Goal: Find specific page/section: Find specific page/section

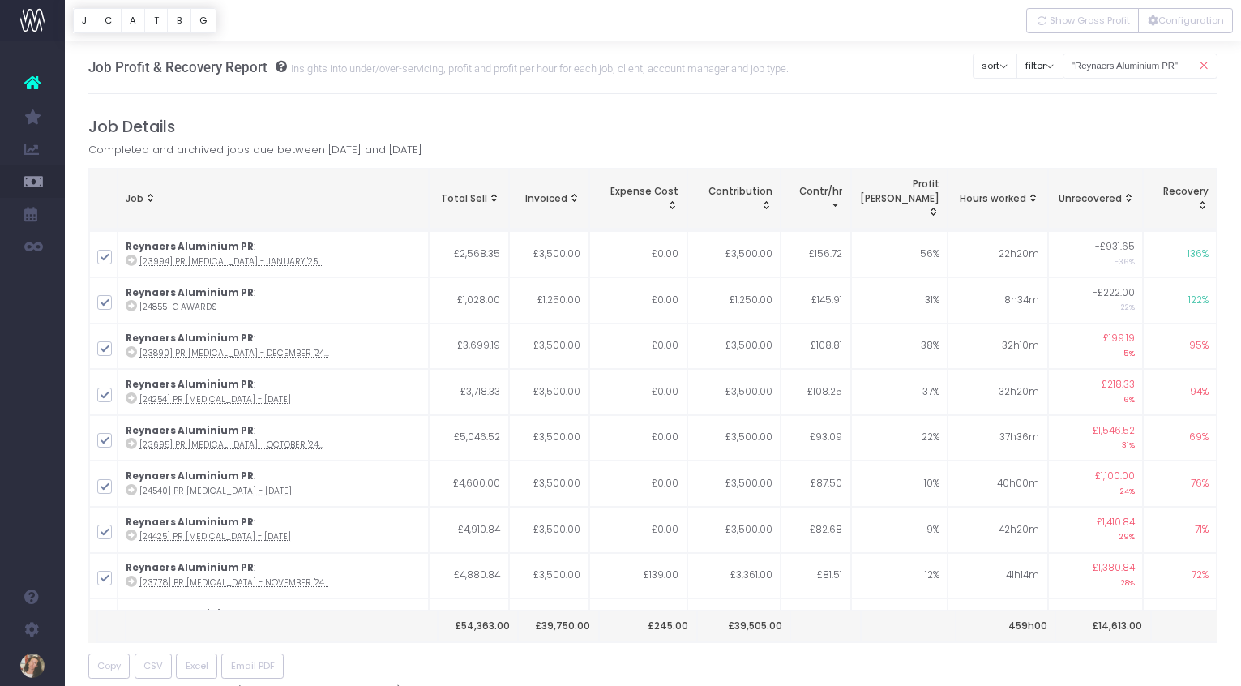
scroll to position [3053, 0]
click at [1204, 63] on icon at bounding box center [1203, 65] width 28 height 33
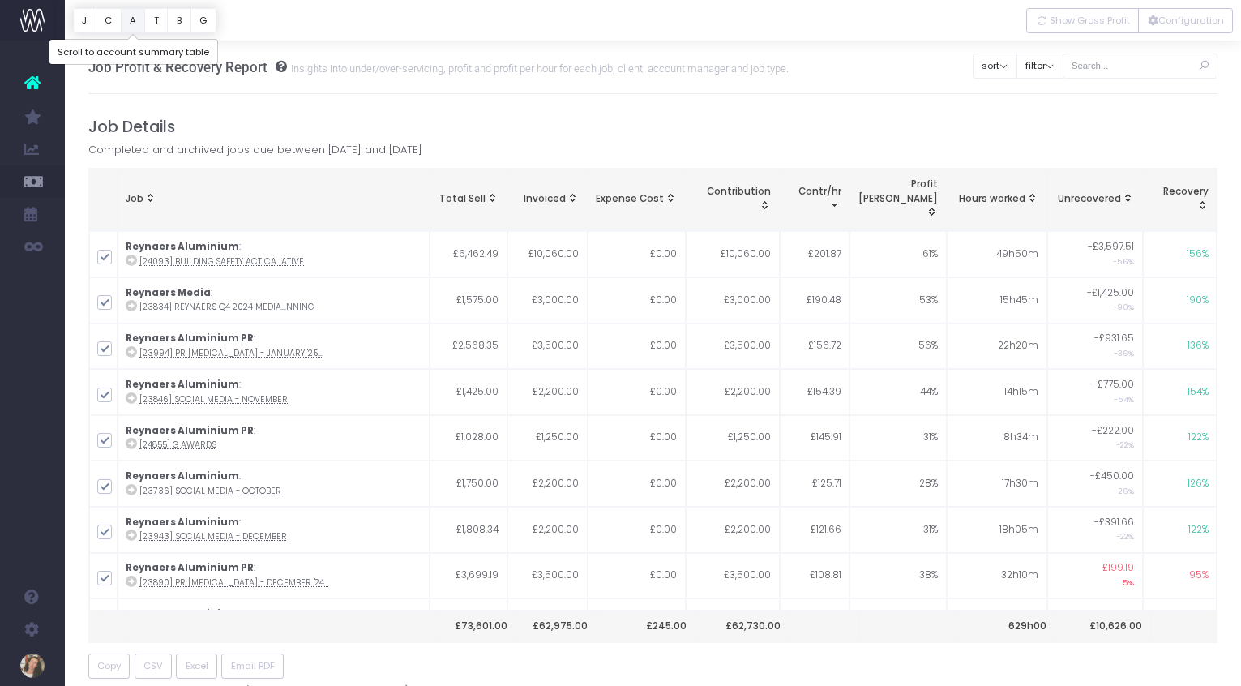
click at [131, 17] on button "A" at bounding box center [133, 20] width 25 height 25
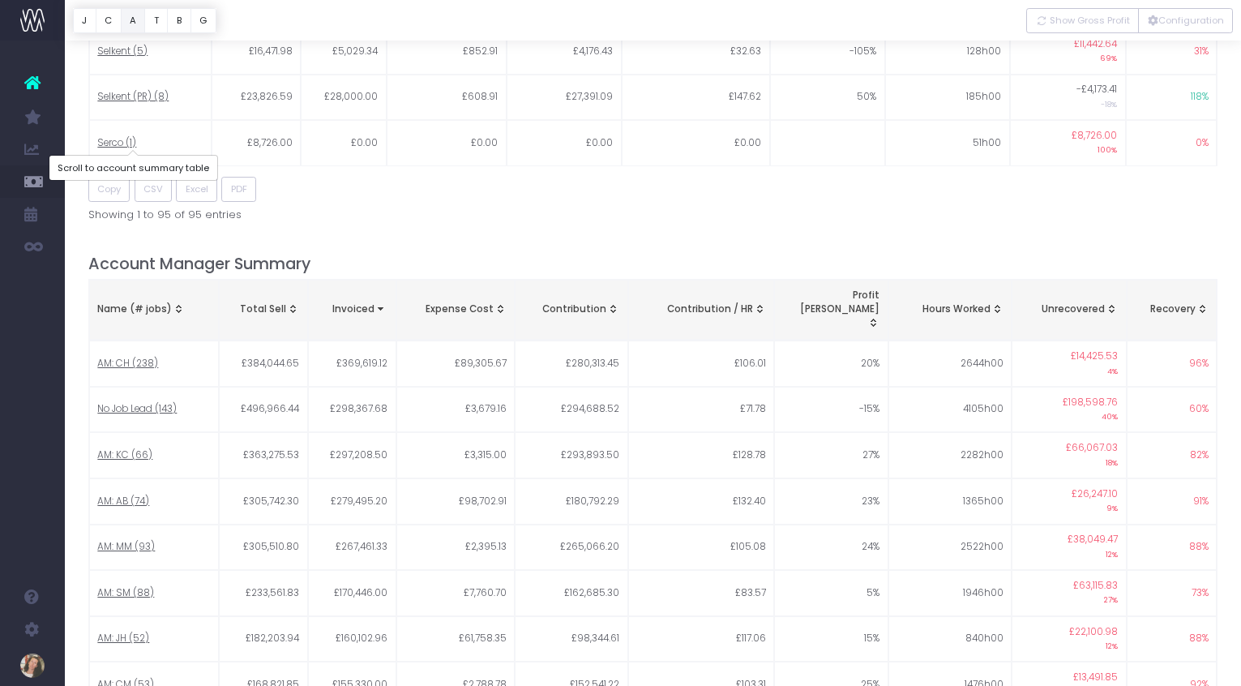
scroll to position [1176, 0]
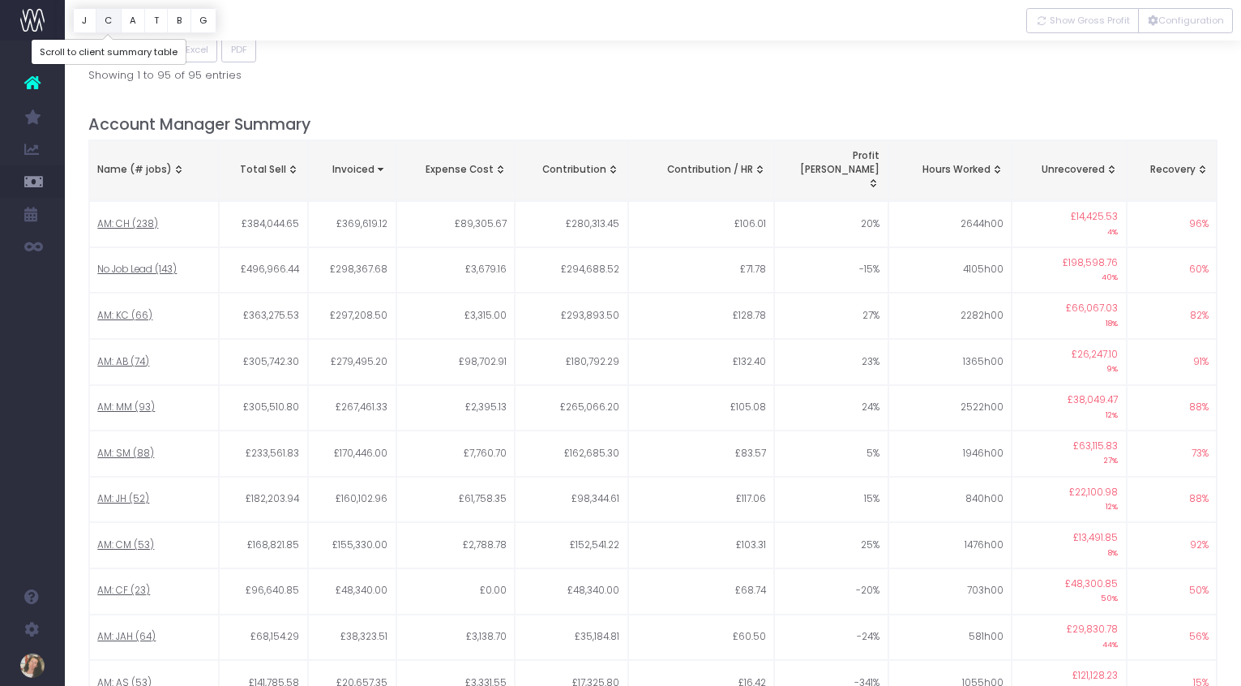
click at [110, 16] on button "C" at bounding box center [109, 20] width 26 height 25
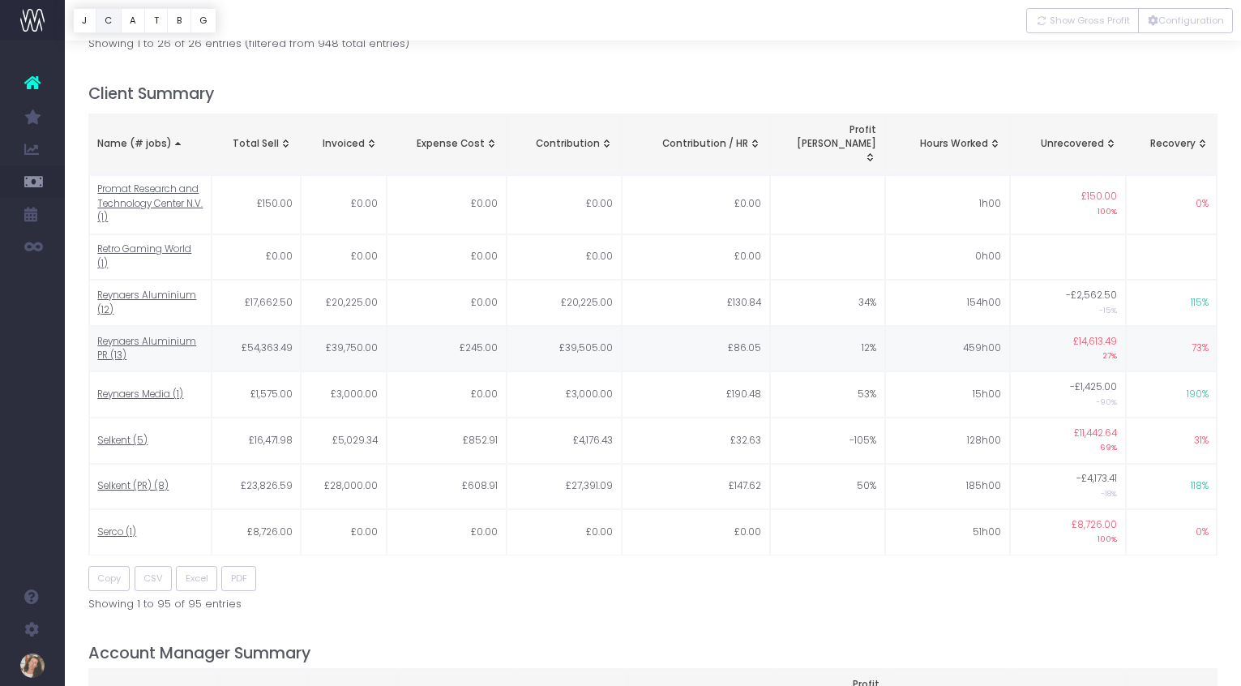
scroll to position [645, 0]
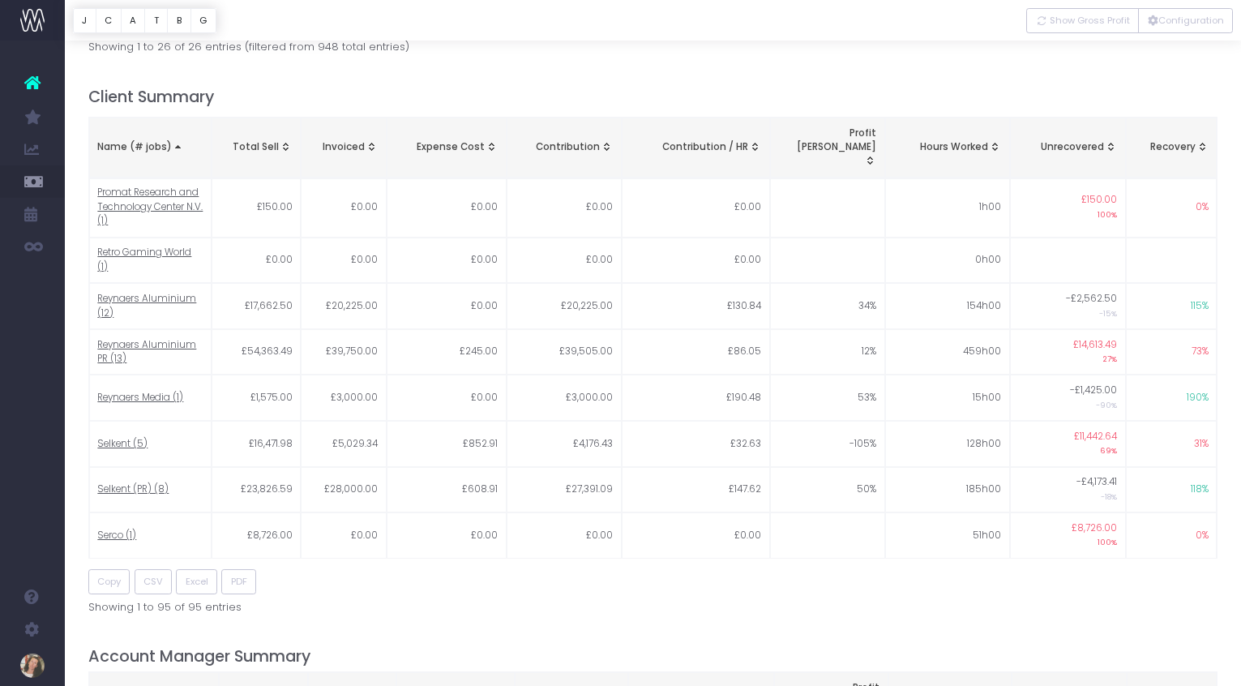
click at [156, 140] on div "Name (# jobs)" at bounding box center [149, 147] width 105 height 15
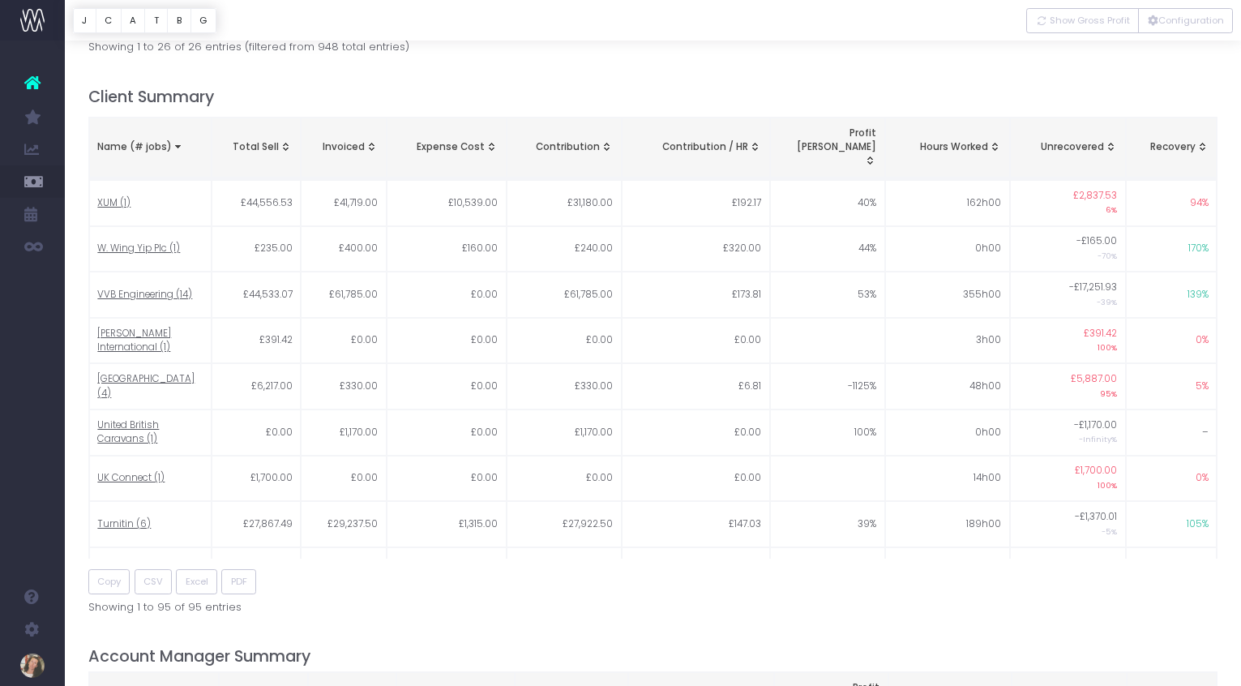
click at [141, 130] on th "Name (# jobs)" at bounding box center [150, 148] width 122 height 61
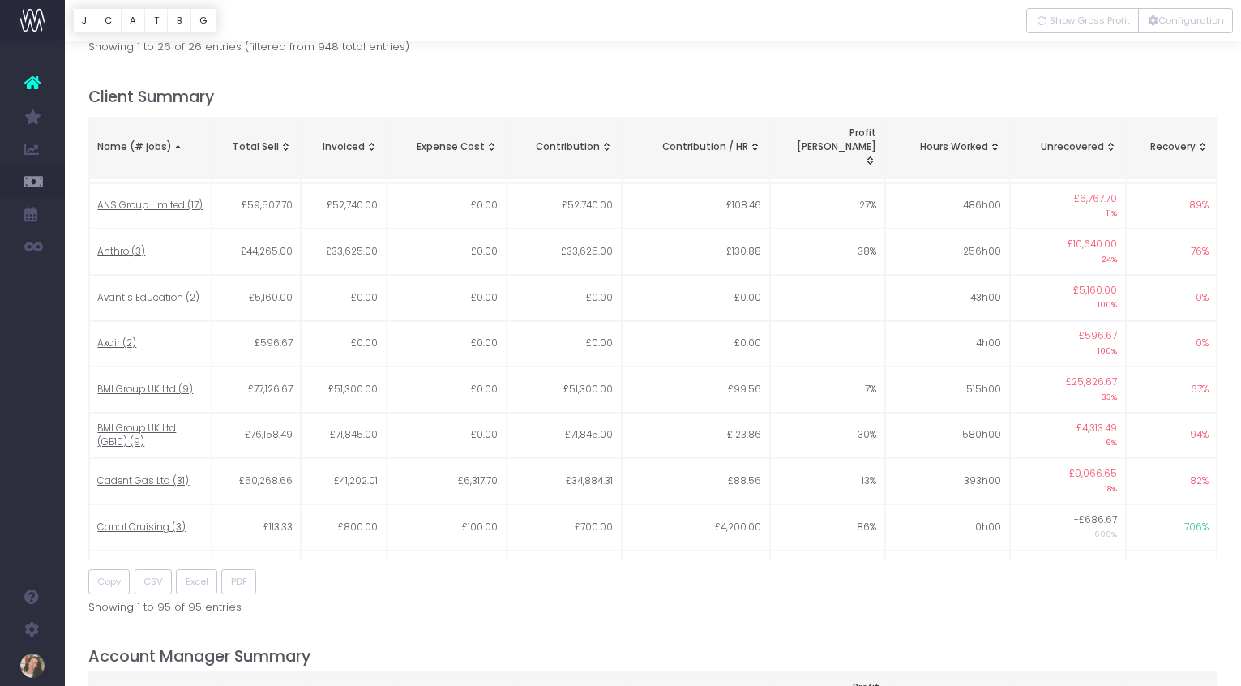
scroll to position [140, 0]
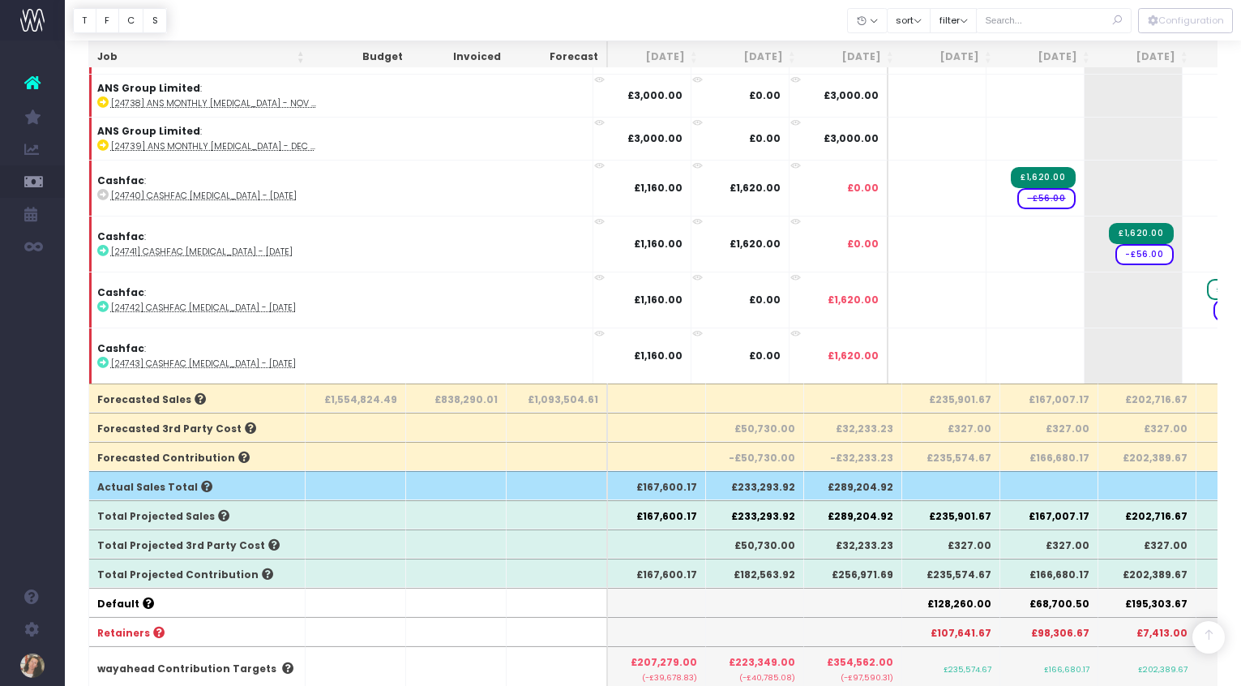
scroll to position [4518, 0]
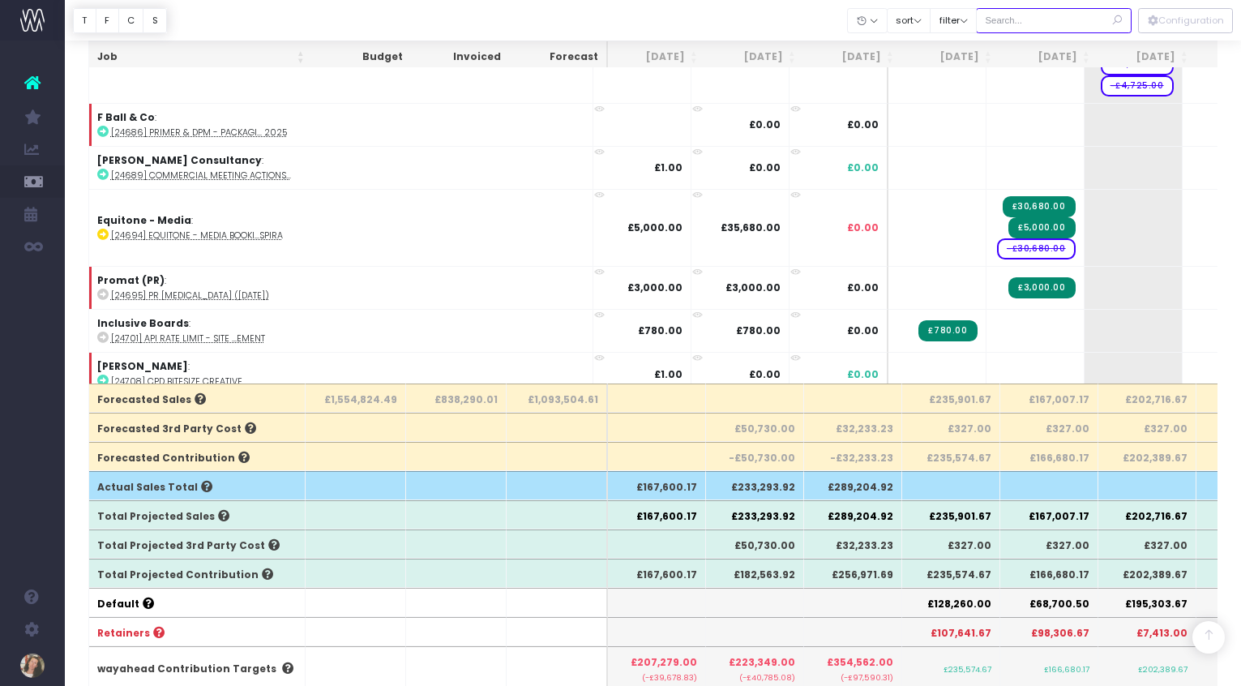
click at [1060, 26] on input "text" at bounding box center [1054, 20] width 156 height 25
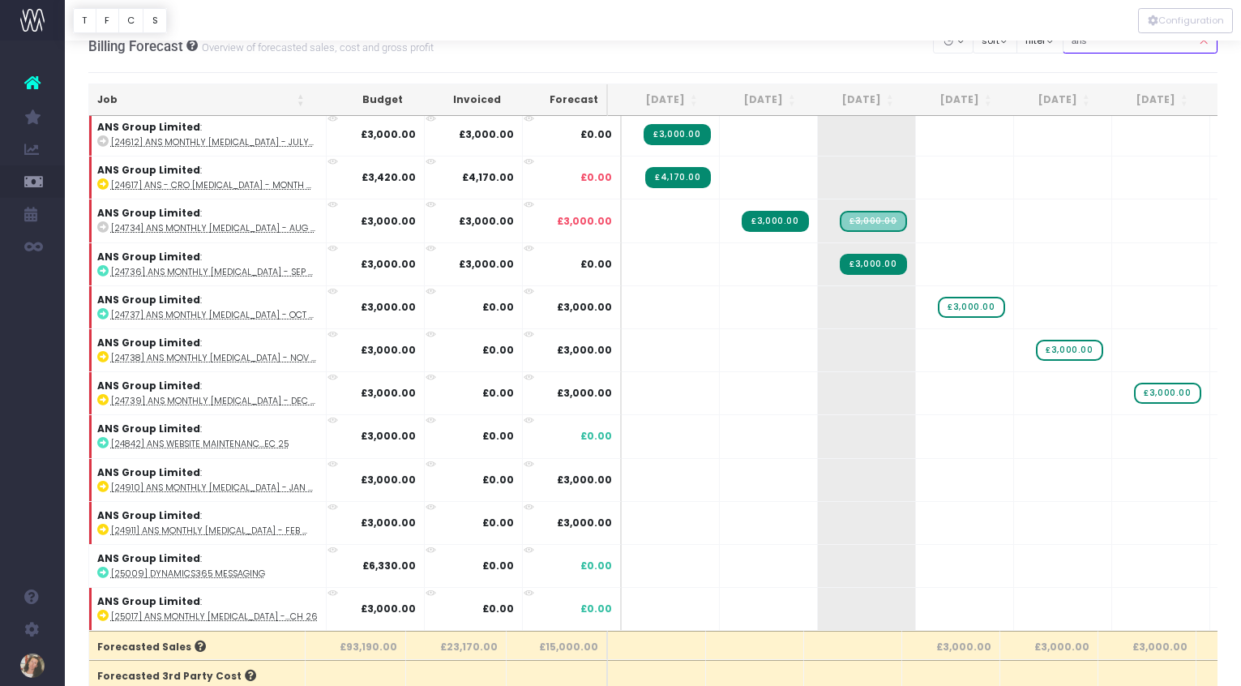
scroll to position [0, 0]
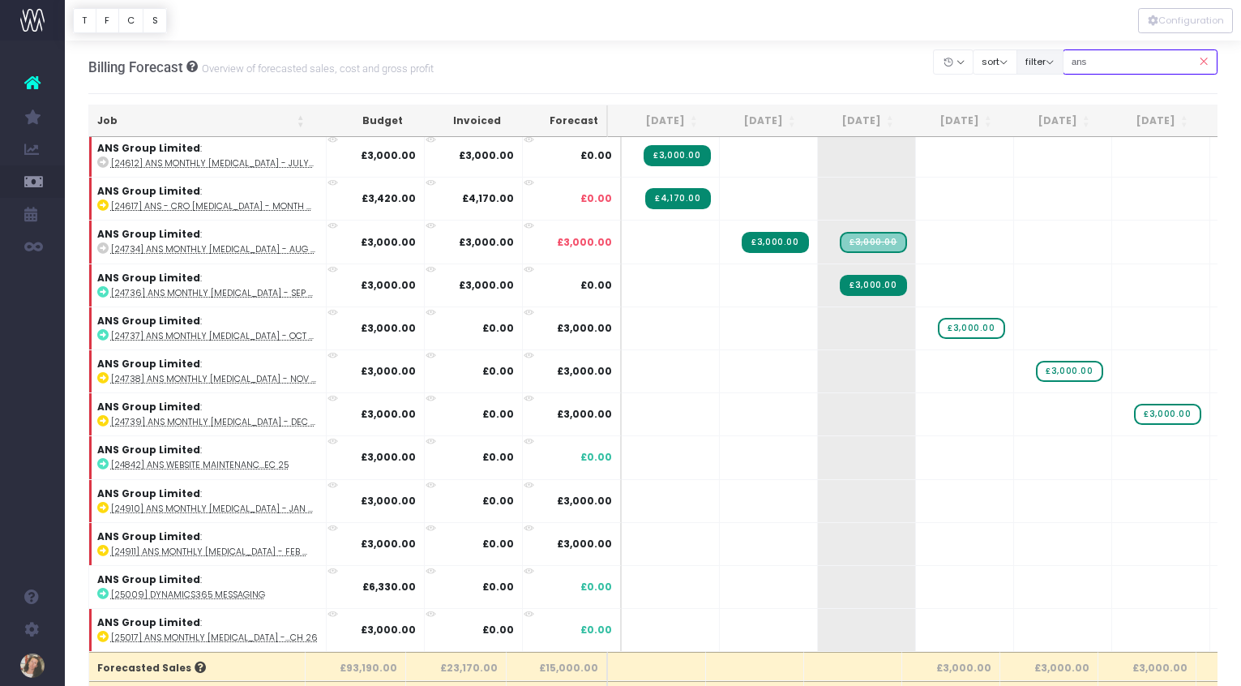
type input "ans"
click at [1061, 61] on button "filter" at bounding box center [1040, 61] width 47 height 25
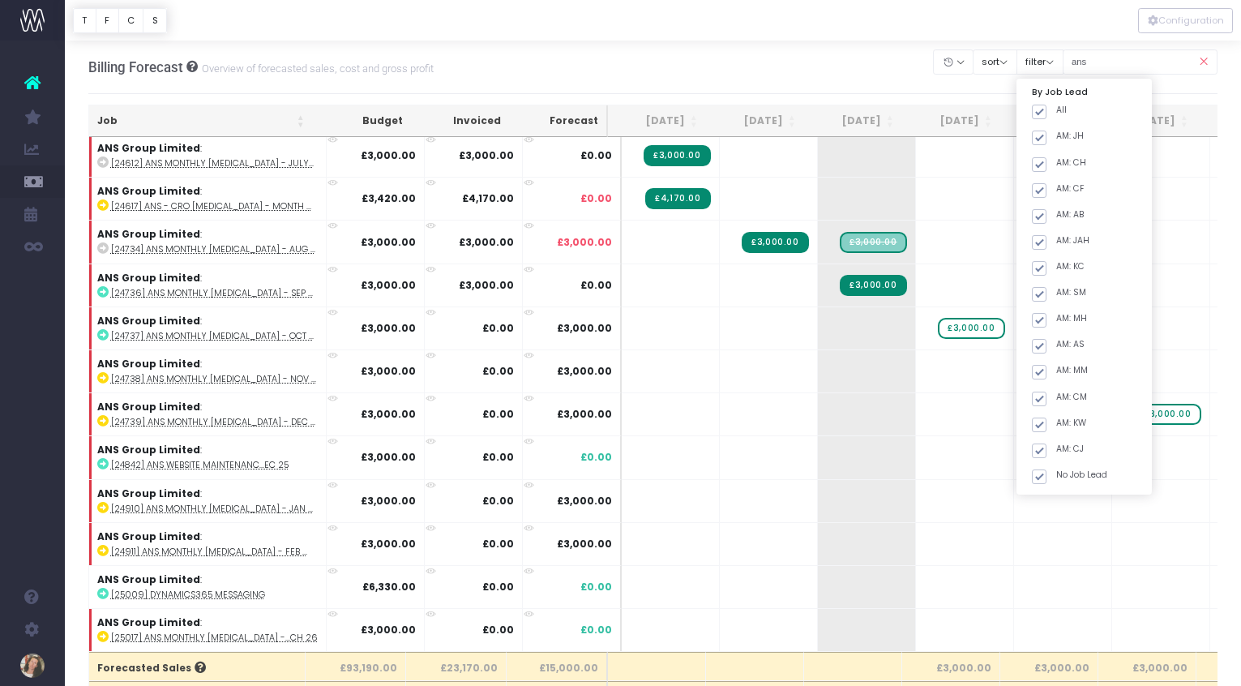
drag, startPoint x: 1054, startPoint y: 285, endPoint x: 1052, endPoint y: 303, distance: 18.7
click at [1047, 577] on span at bounding box center [1039, 584] width 15 height 15
click at [1056, 576] on input "Completed" at bounding box center [1061, 581] width 11 height 11
checkbox input "false"
click at [1047, 603] on span at bounding box center [1039, 610] width 15 height 15
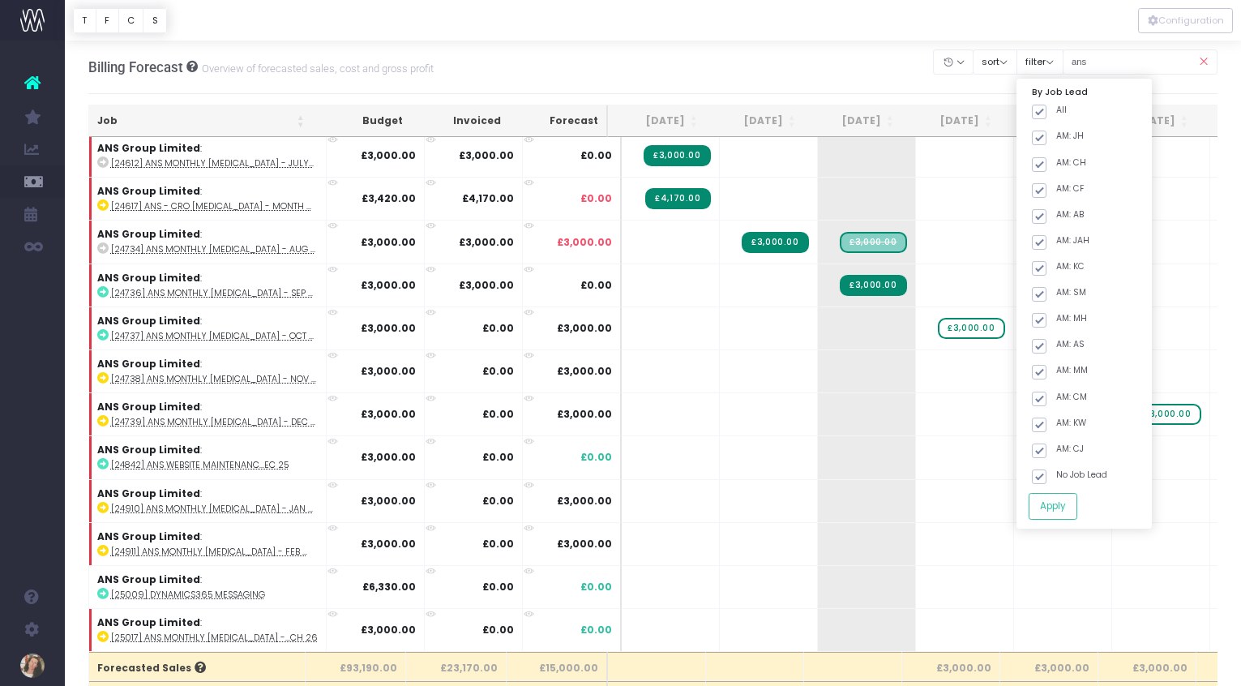
click at [1056, 602] on input "Archived" at bounding box center [1061, 607] width 11 height 11
checkbox input "false"
click at [1065, 504] on button "Apply" at bounding box center [1053, 506] width 49 height 27
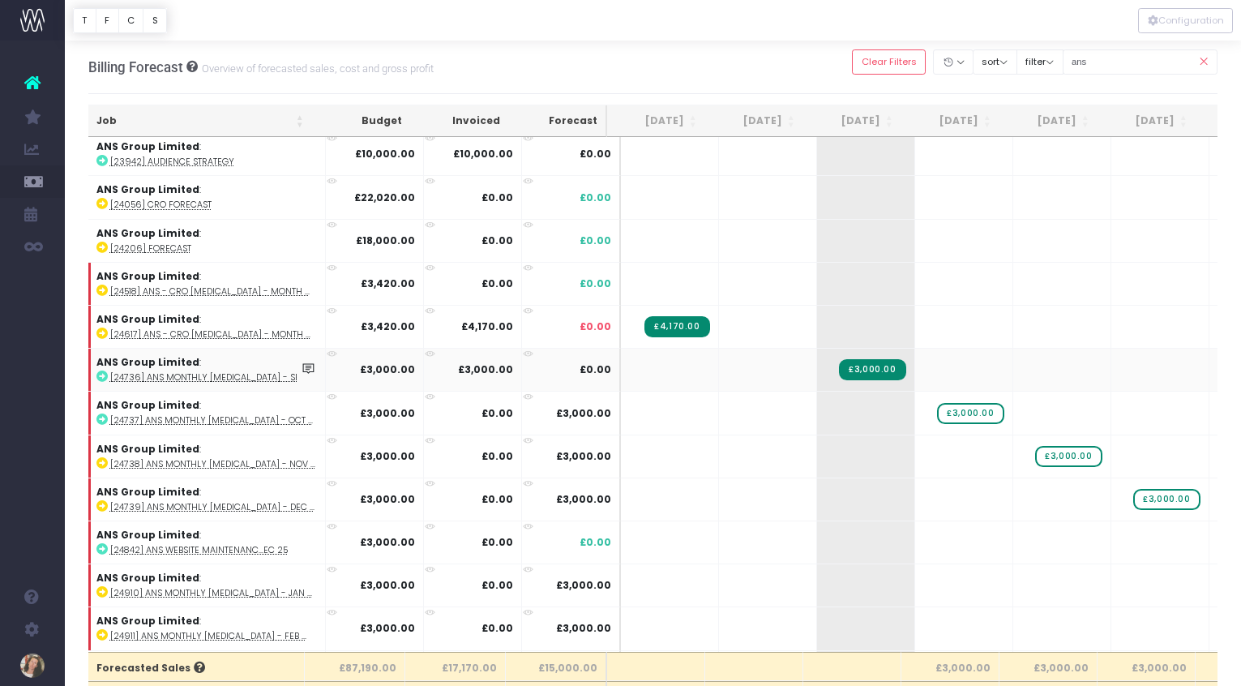
scroll to position [5, 1]
